Goal: Information Seeking & Learning: Check status

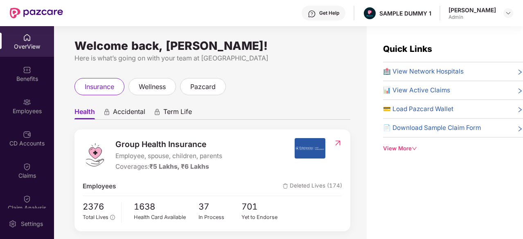
click at [23, 39] on img at bounding box center [27, 38] width 8 height 8
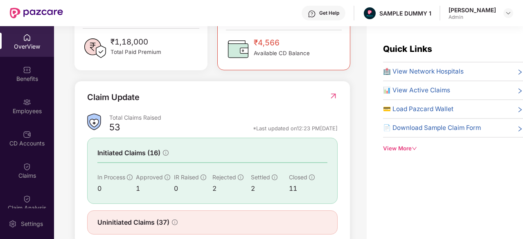
scroll to position [268, 0]
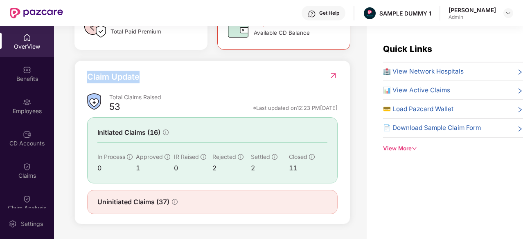
drag, startPoint x: 88, startPoint y: 78, endPoint x: 152, endPoint y: 75, distance: 63.8
click at [152, 75] on div "Claim Update" at bounding box center [212, 82] width 250 height 22
drag, startPoint x: 230, startPoint y: 107, endPoint x: 340, endPoint y: 112, distance: 110.5
click at [340, 112] on div "Claim Update Total Claims Raised 53 *Last updated on 12:23 PM[DATE] Initiated C…" at bounding box center [212, 143] width 276 height 164
click at [238, 87] on div "Claim Update" at bounding box center [212, 82] width 250 height 22
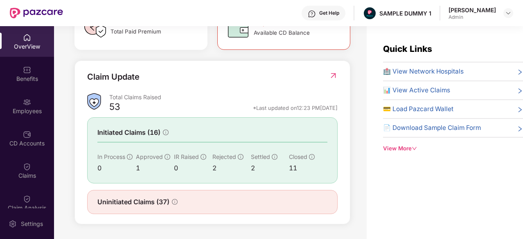
click at [225, 79] on div "Claim Update" at bounding box center [212, 82] width 250 height 22
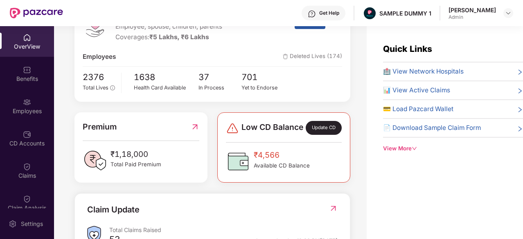
scroll to position [0, 0]
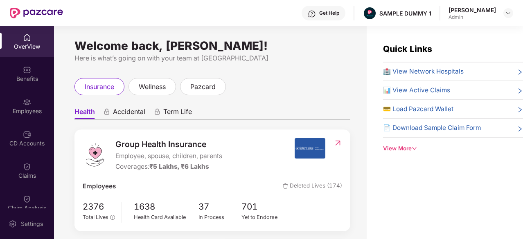
click at [417, 70] on span "🏥 View Network Hospitals" at bounding box center [423, 72] width 81 height 10
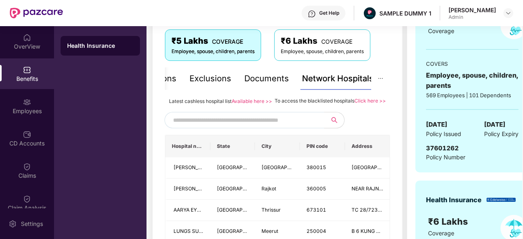
scroll to position [139, 0]
click at [223, 127] on input "text" at bounding box center [243, 120] width 140 height 12
click at [246, 127] on input "text" at bounding box center [243, 120] width 140 height 12
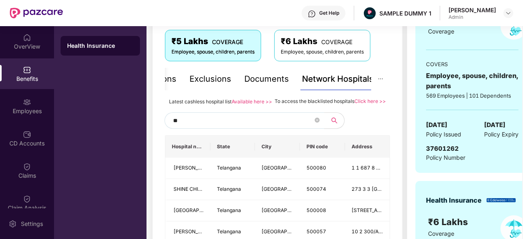
type input "*"
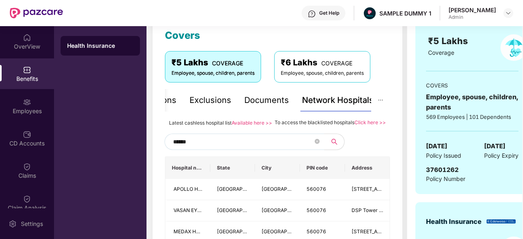
scroll to position [0, 0]
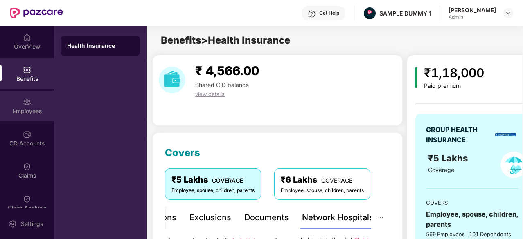
type input "******"
click at [26, 94] on div "Employees" at bounding box center [27, 106] width 54 height 31
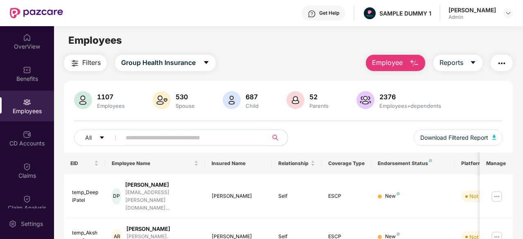
click at [381, 63] on span "Employee" at bounding box center [387, 63] width 31 height 10
click at [25, 146] on div "CD Accounts" at bounding box center [27, 143] width 54 height 8
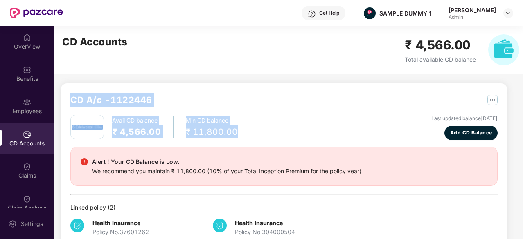
drag, startPoint x: 71, startPoint y: 98, endPoint x: 262, endPoint y: 128, distance: 193.7
click at [262, 128] on div "CD A/c - 1122446 Avail CD balance ₹ 4,566.00 Min CD balance ₹ 11,800.00 Last up…" at bounding box center [283, 169] width 427 height 153
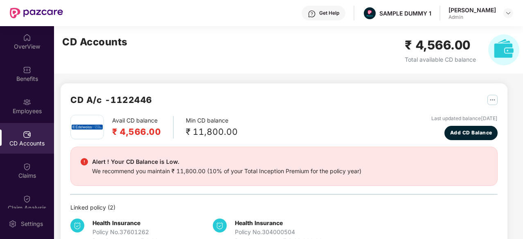
click at [108, 72] on div "CD Accounts ₹ 4,566.00 Total available CD balance" at bounding box center [290, 49] width 473 height 47
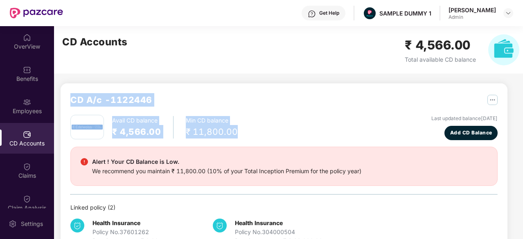
drag, startPoint x: 67, startPoint y: 96, endPoint x: 267, endPoint y: 136, distance: 203.5
click at [267, 136] on div "CD A/c - 1122446 Avail CD balance ₹ 4,566.00 Min CD balance ₹ 11,800.00 Last up…" at bounding box center [284, 169] width 446 height 172
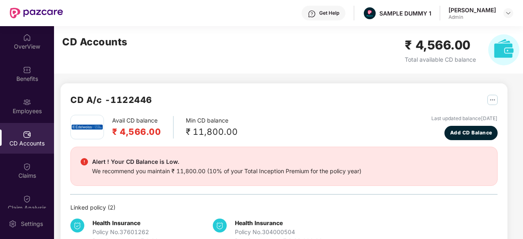
click at [150, 67] on div "CD Accounts ₹ 4,566.00 Total available CD balance" at bounding box center [290, 49] width 473 height 47
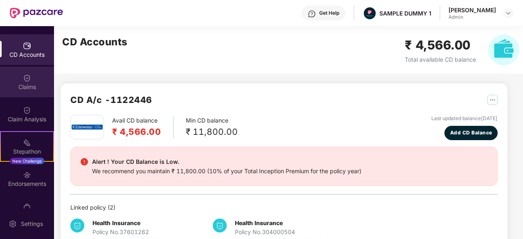
scroll to position [92, 0]
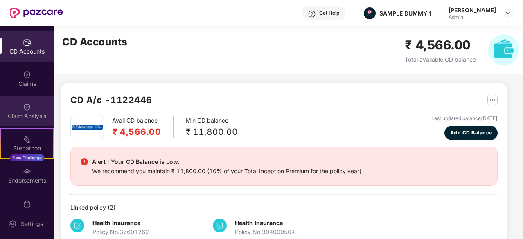
click at [27, 121] on div "Claim Analysis" at bounding box center [27, 111] width 54 height 31
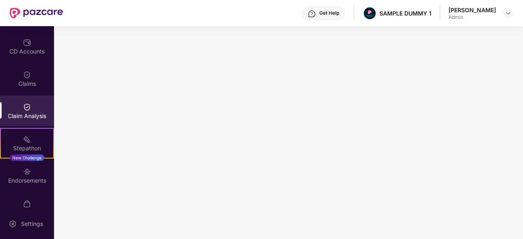
scroll to position [0, 0]
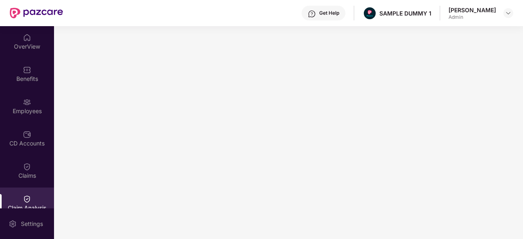
click at [319, 11] on div "Get Help" at bounding box center [329, 13] width 20 height 7
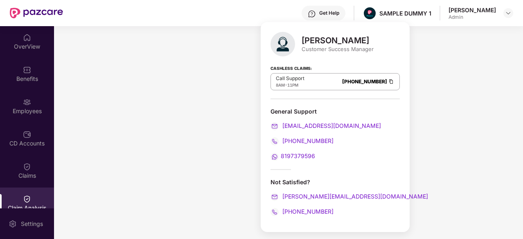
click at [260, 13] on div "Get Help SAMPLE DUMMY 1 [PERSON_NAME] Admin" at bounding box center [288, 13] width 450 height 26
